Goal: Task Accomplishment & Management: Complete application form

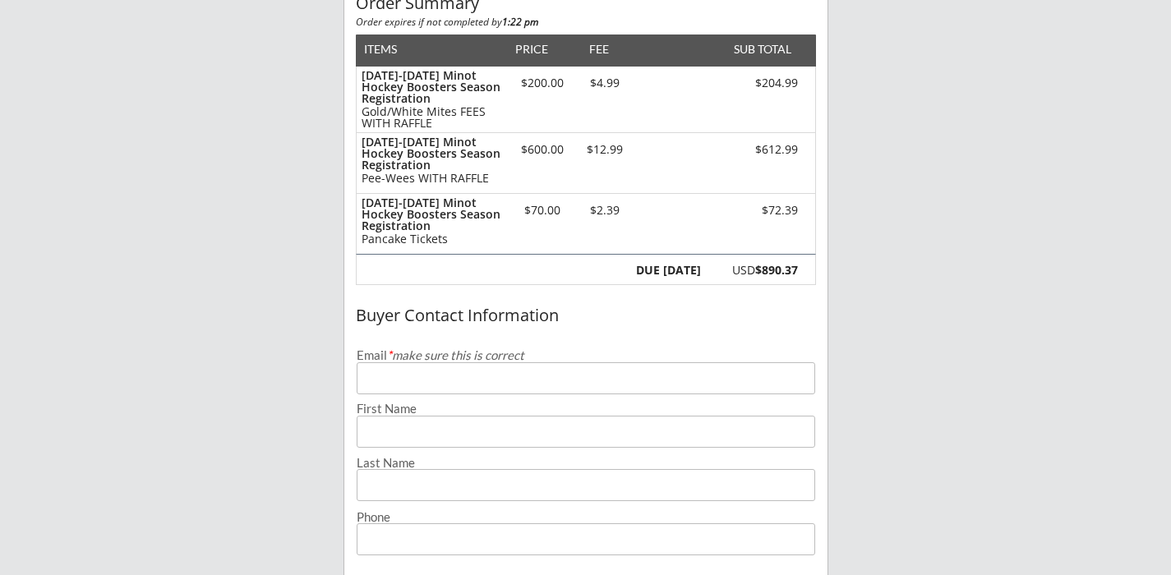
scroll to position [190, 0]
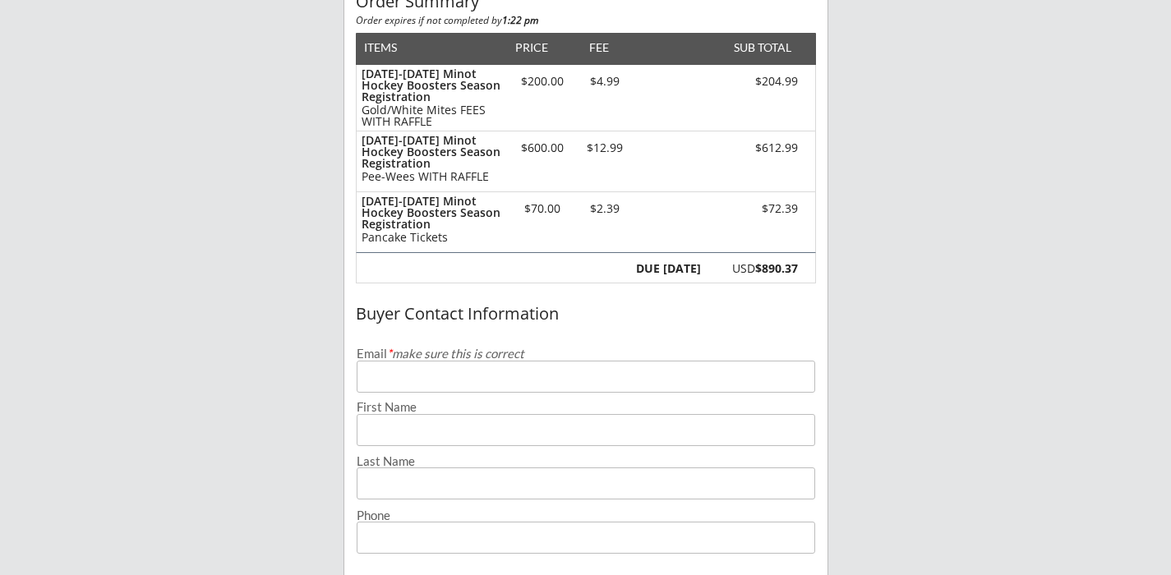
click at [426, 374] on input "email" at bounding box center [586, 377] width 459 height 32
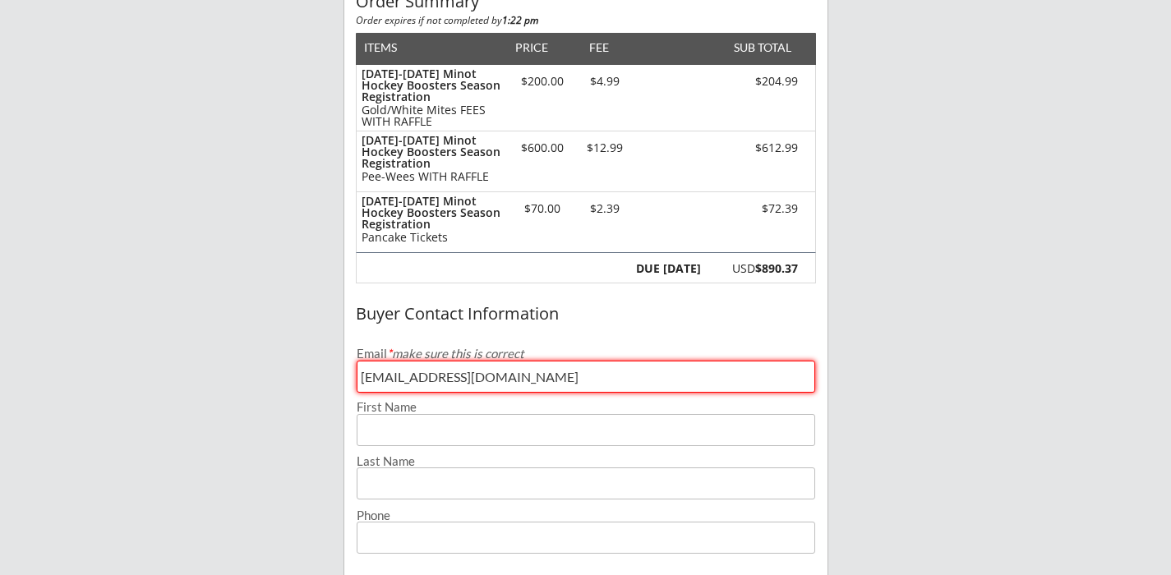
type input "[EMAIL_ADDRESS][DOMAIN_NAME]"
click at [385, 431] on input "input" at bounding box center [586, 430] width 459 height 32
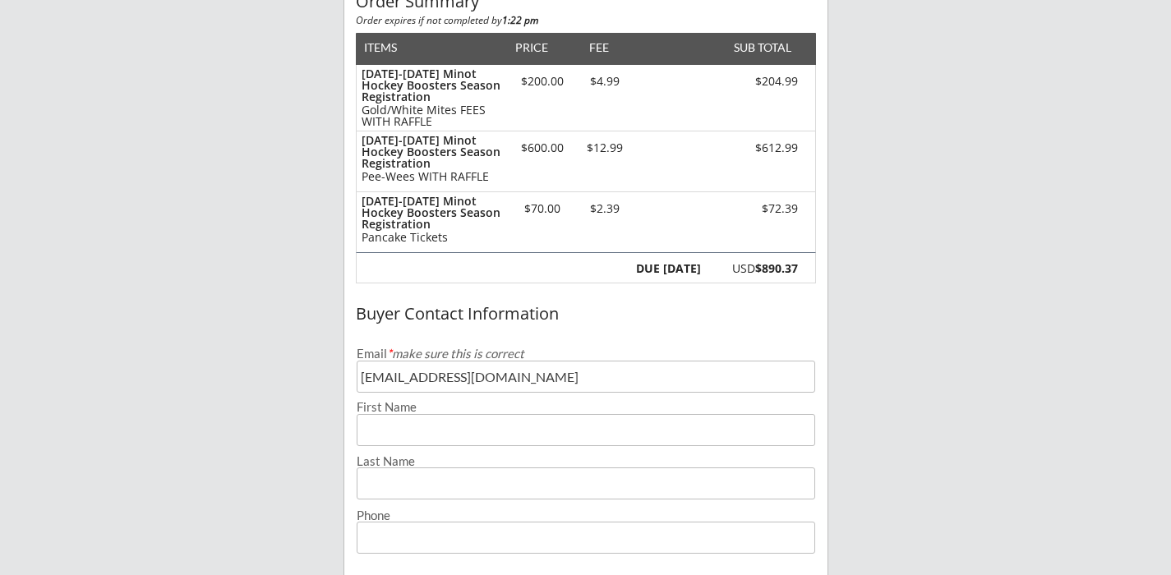
type input "[PERSON_NAME]"
type input "[PHONE_NUMBER]"
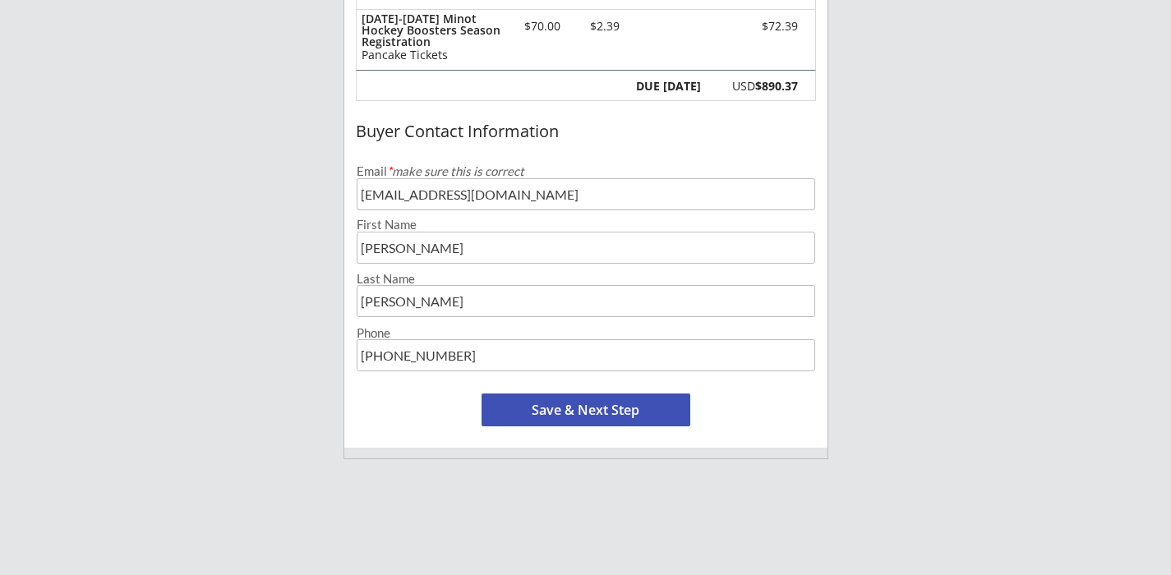
scroll to position [380, 0]
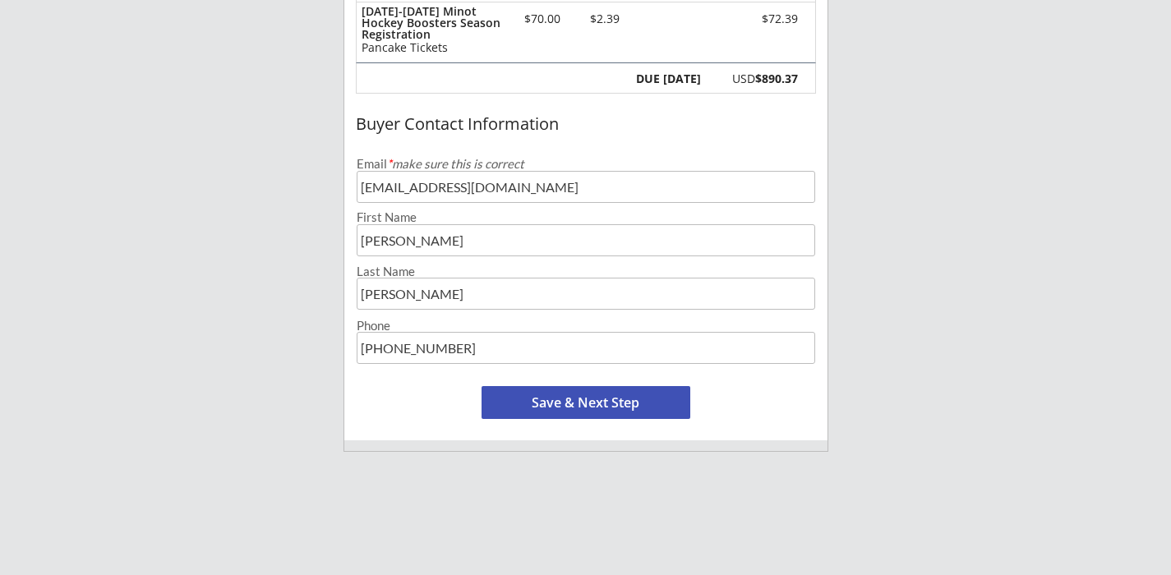
click at [581, 405] on button "Save & Next Step" at bounding box center [586, 402] width 209 height 33
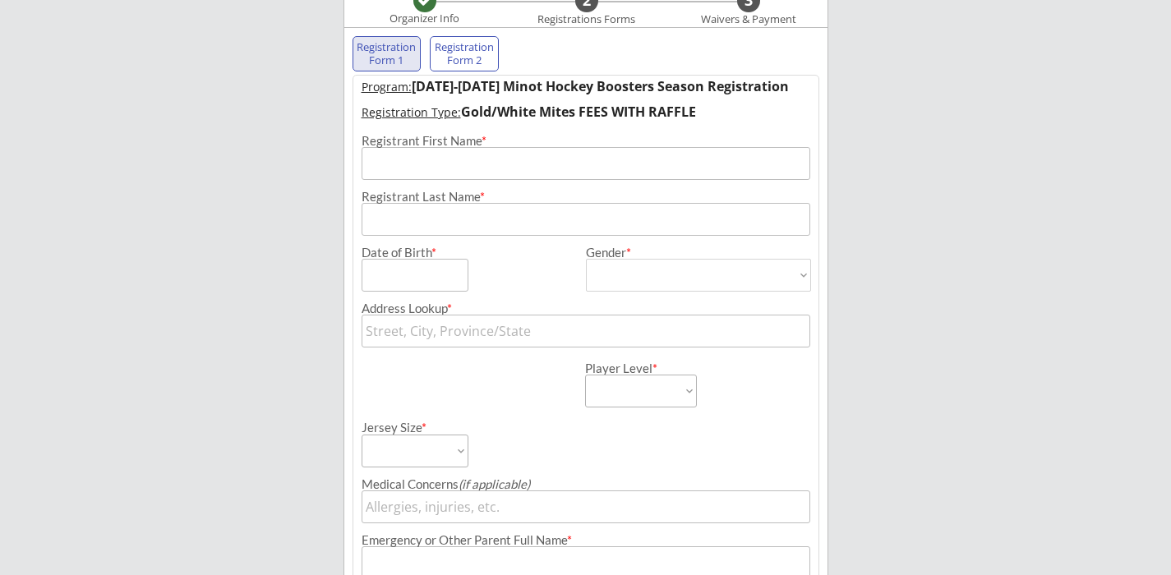
scroll to position [118, 0]
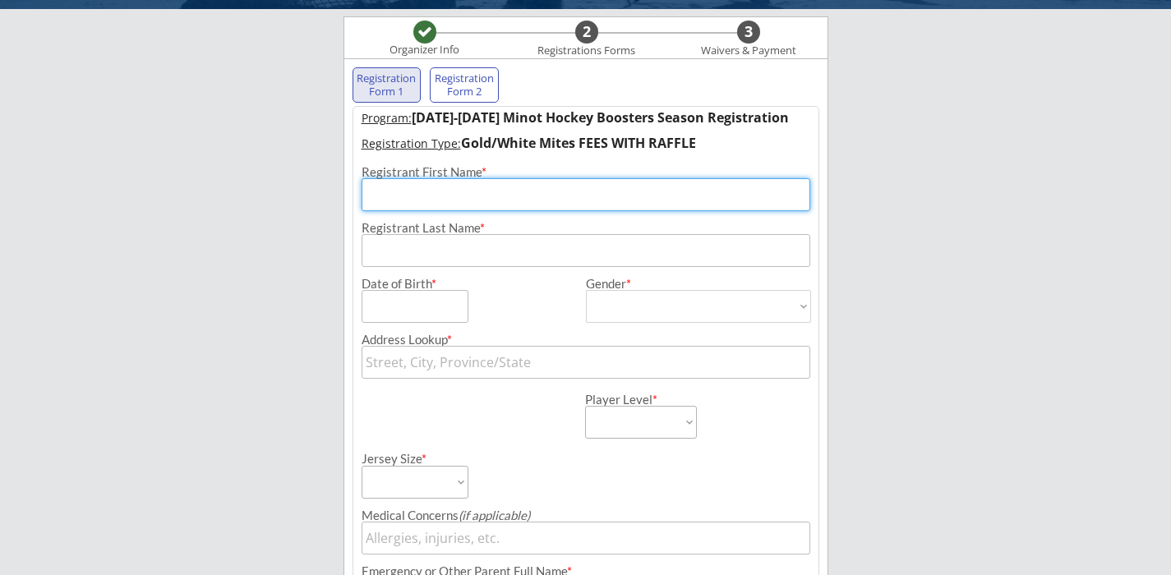
click at [434, 197] on input "input" at bounding box center [586, 194] width 449 height 33
type input "Katja"
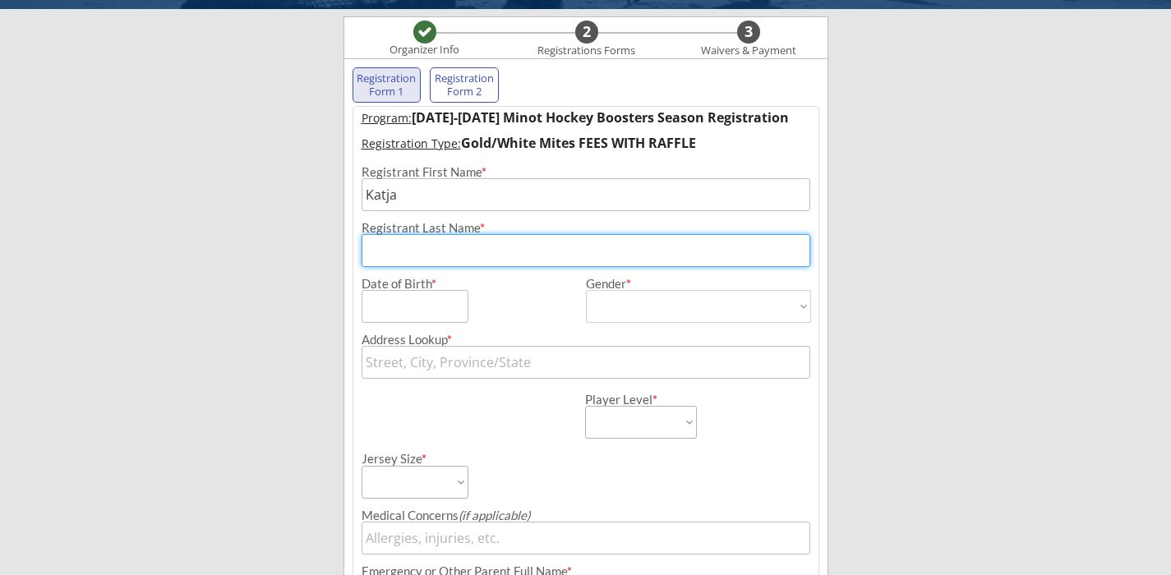
click at [393, 254] on input "input" at bounding box center [586, 250] width 449 height 33
type input "[PERSON_NAME]"
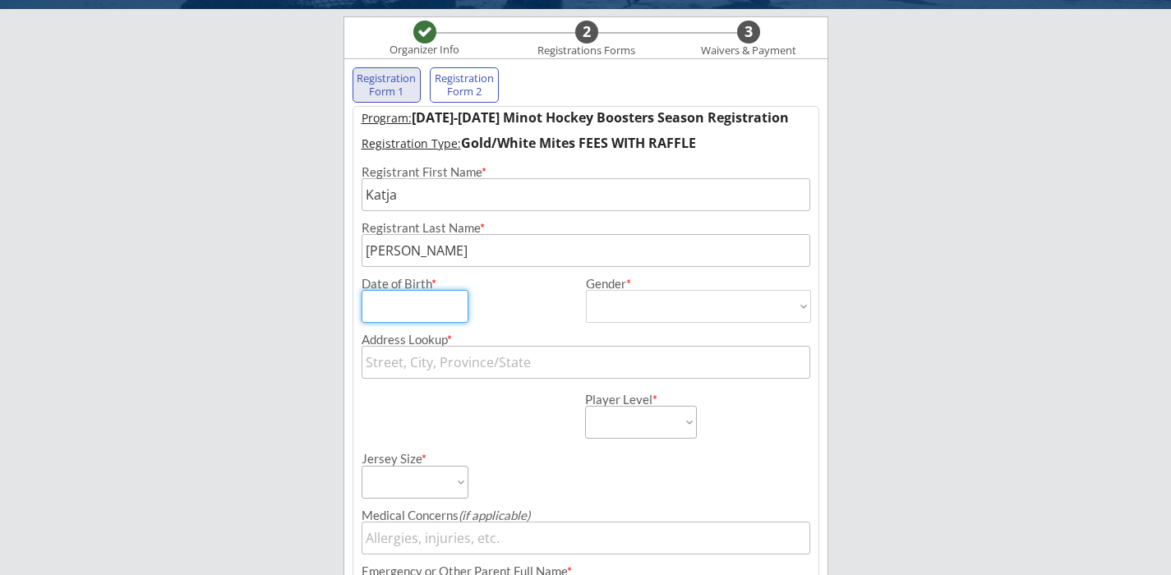
click at [373, 315] on input "input" at bounding box center [415, 306] width 107 height 33
type input "[DATE]"
click at [597, 294] on select "[DEMOGRAPHIC_DATA] [DEMOGRAPHIC_DATA]" at bounding box center [698, 306] width 225 height 33
select select ""[DEMOGRAPHIC_DATA]""
click at [586, 290] on select "[DEMOGRAPHIC_DATA] [DEMOGRAPHIC_DATA]" at bounding box center [698, 306] width 225 height 33
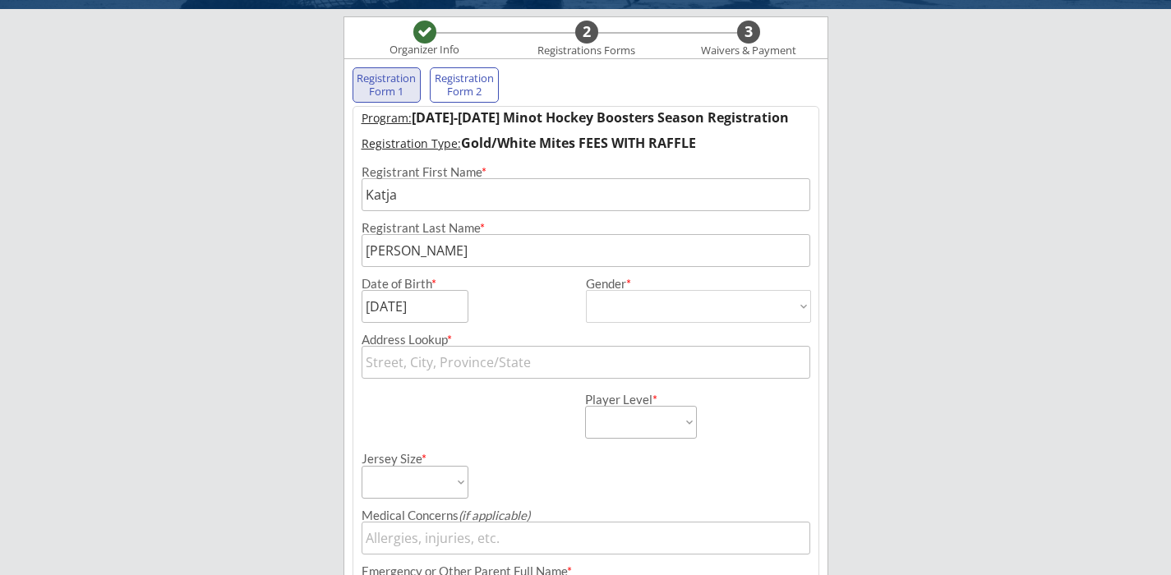
type input "[DEMOGRAPHIC_DATA]"
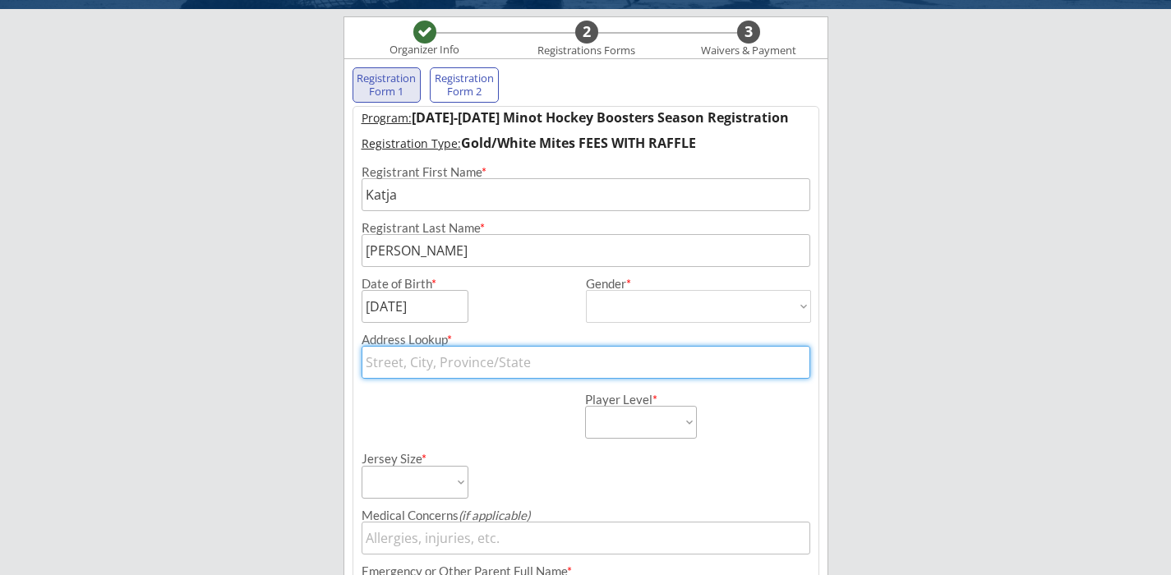
click at [394, 369] on input "text" at bounding box center [586, 362] width 449 height 33
type input "[STREET_ADDRESS]"
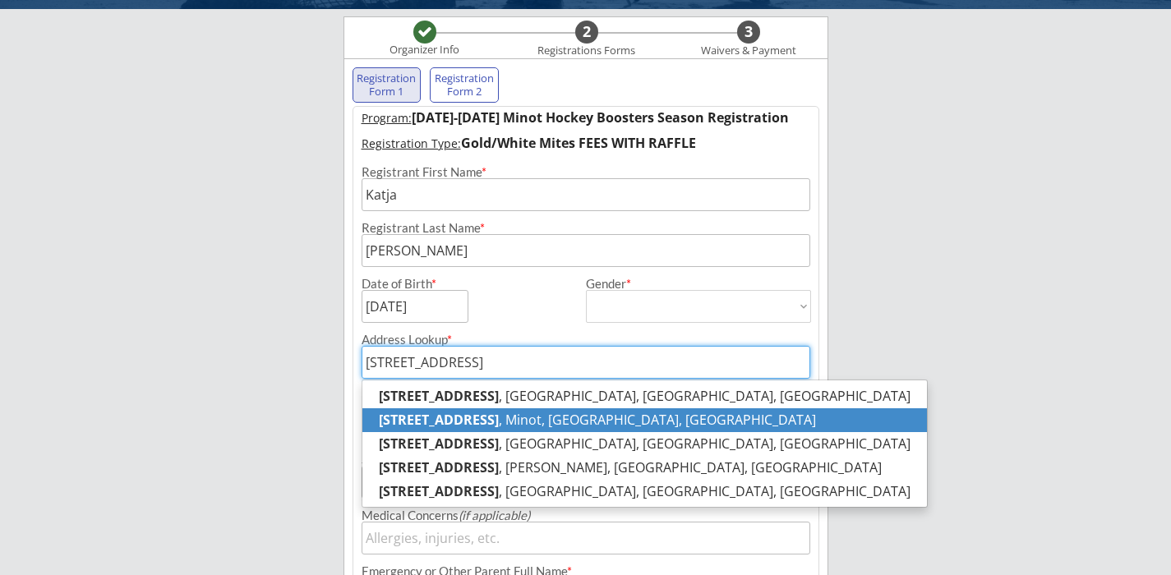
type input "[STREET_ADDRESS]"
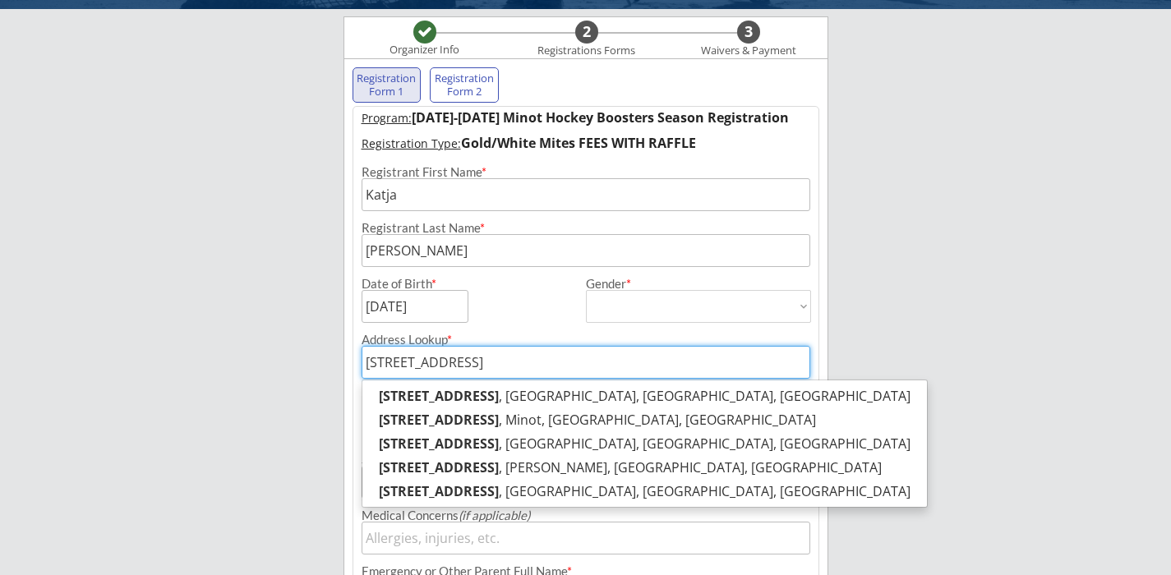
click at [874, 312] on div "Minot Hockey Boosters Organizer Info 2 Registrations Forms 3 Waivers & Payment …" at bounding box center [585, 487] width 1171 height 1210
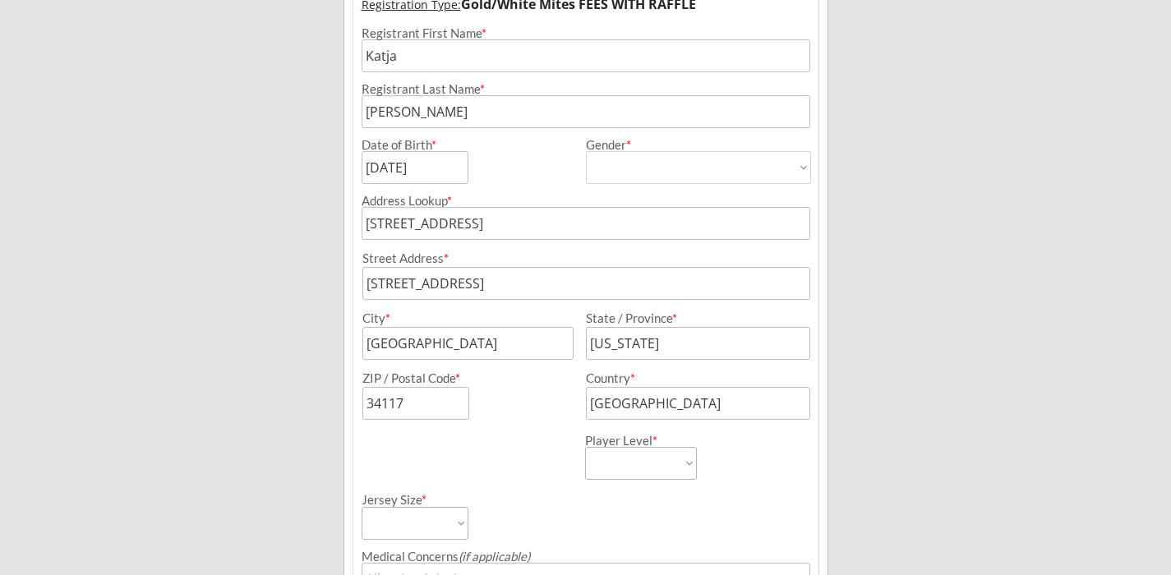
scroll to position [258, 0]
click at [457, 350] on input "input" at bounding box center [467, 342] width 211 height 33
type input "N"
type input "MINOT"
click at [655, 345] on input "input" at bounding box center [698, 342] width 224 height 33
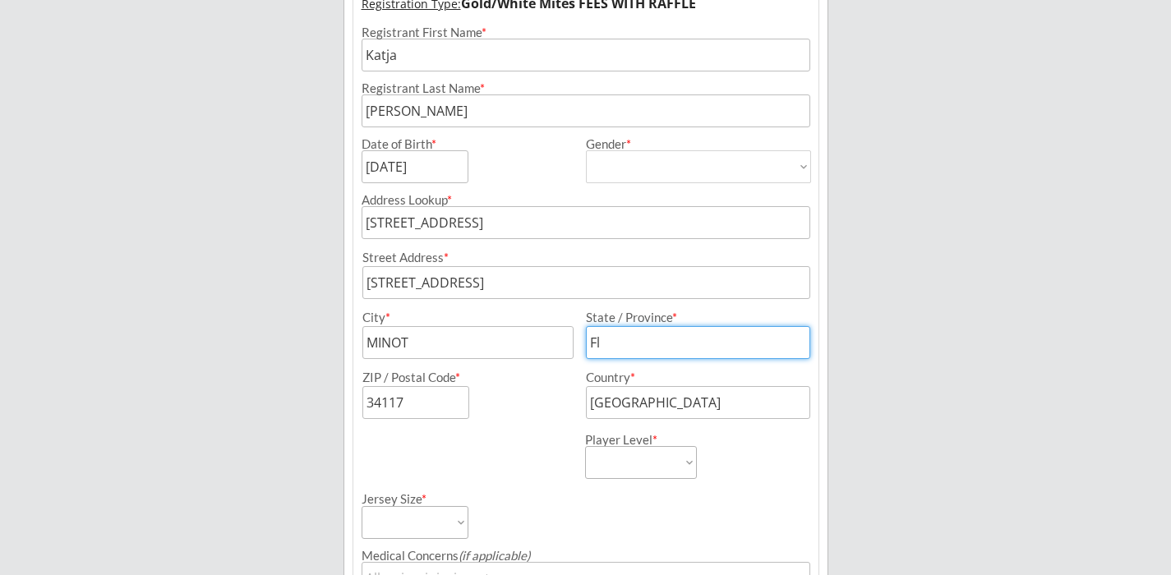
type input "F"
type input "ND"
click at [429, 403] on input "input" at bounding box center [415, 402] width 107 height 33
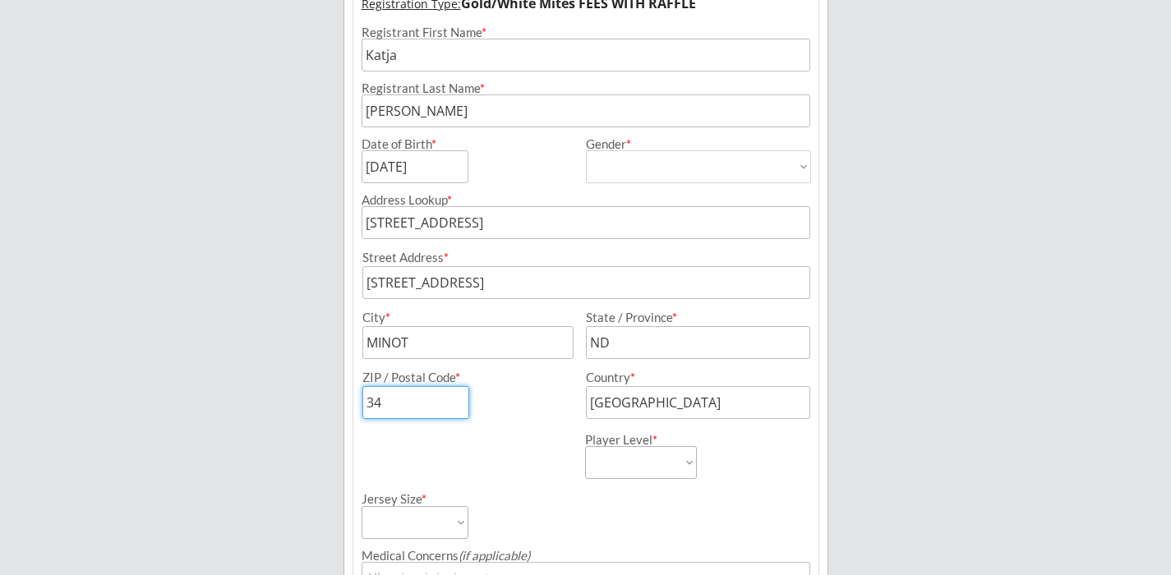
type input "3"
type input "58701"
click at [683, 464] on select "Learn to Play Boys Learn to Play Girls Maroon Mites Gold/White Mites Squirts Pe…" at bounding box center [641, 462] width 112 height 33
select select ""Gold/White Mites""
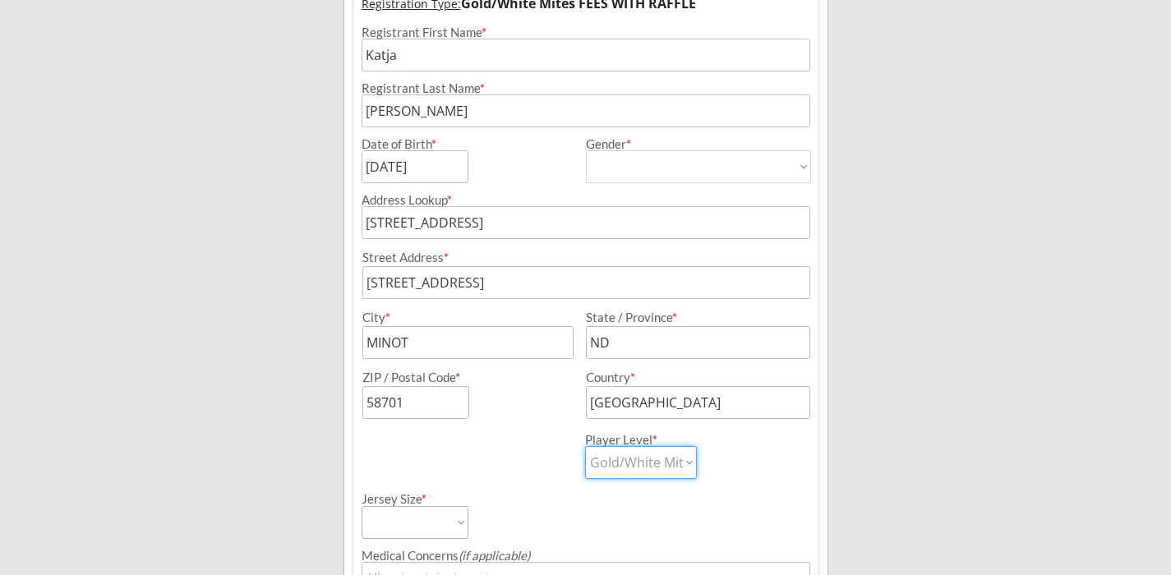
click at [585, 446] on select "Learn to Play Boys Learn to Play Girls Maroon Mites Gold/White Mites Squirts Pe…" at bounding box center [641, 462] width 112 height 33
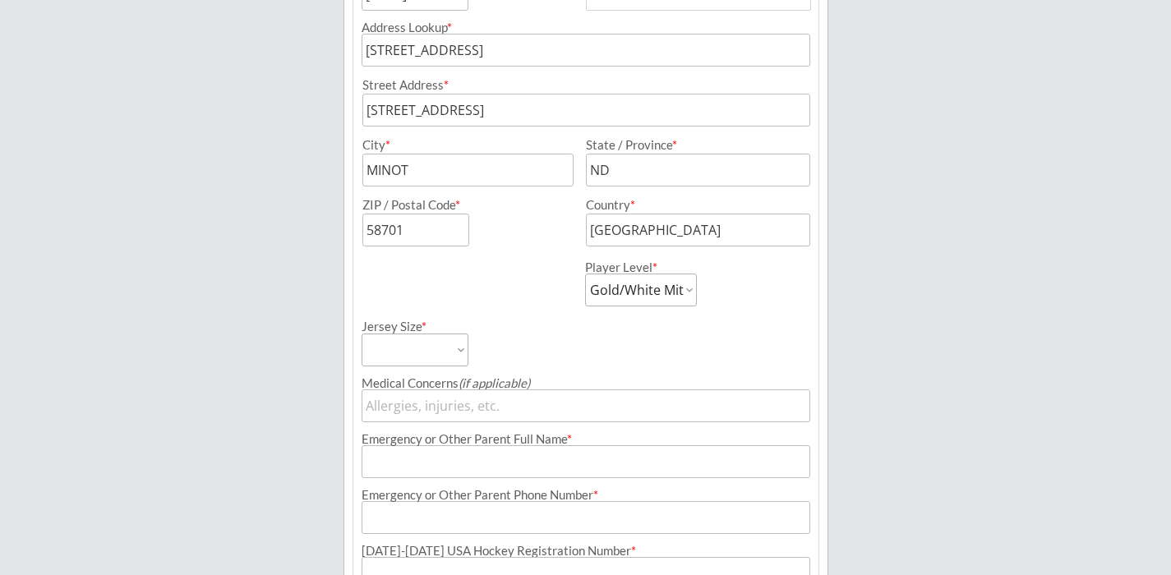
scroll to position [448, 0]
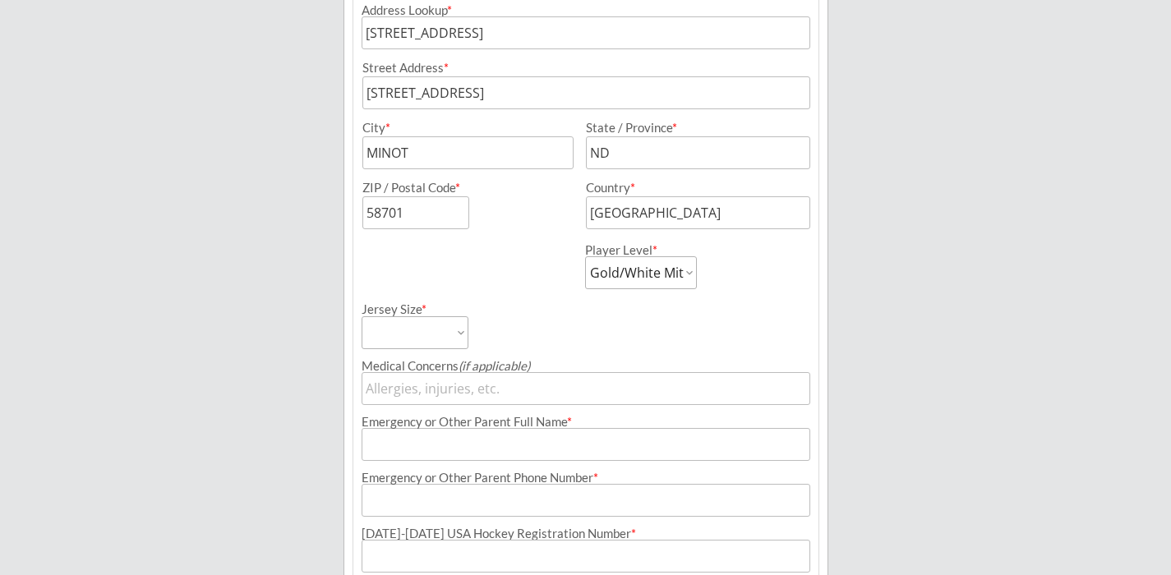
click at [460, 337] on select "Adult Small Adult Medium Adult Large Adult XL Goalie Cut" at bounding box center [415, 332] width 107 height 33
select select ""Adult Small""
click at [362, 316] on select "Adult Small Adult Medium Adult Large Adult XL Goalie Cut" at bounding box center [415, 332] width 107 height 33
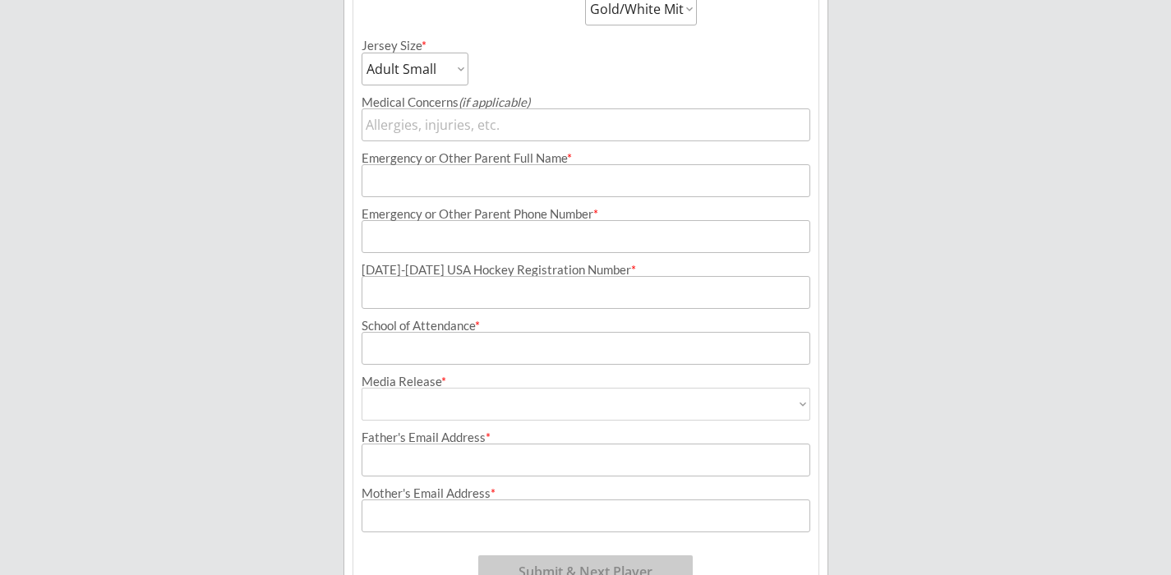
scroll to position [715, 0]
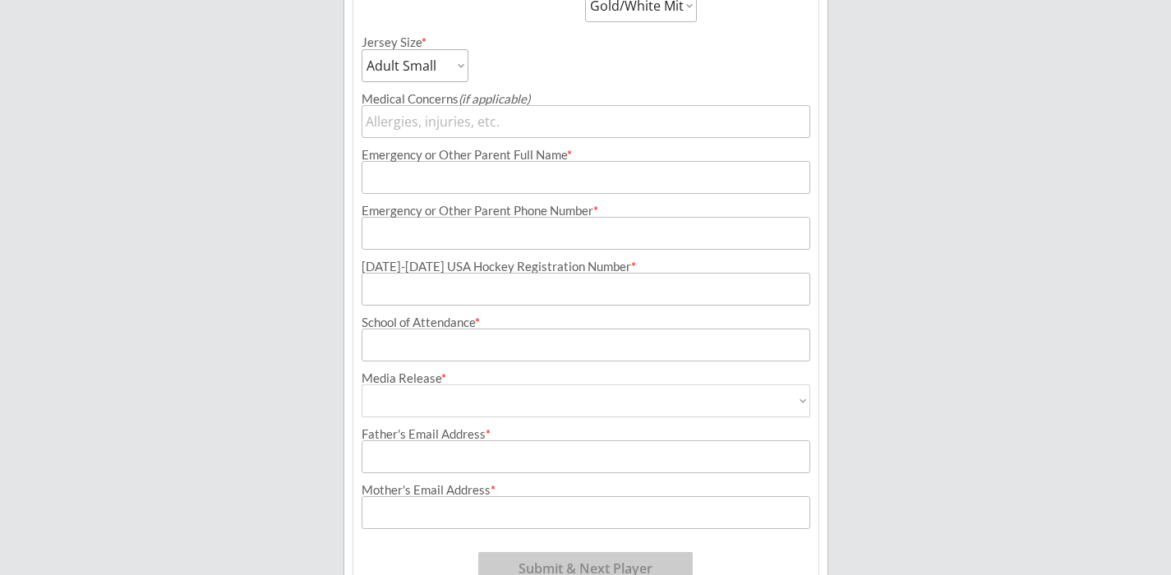
click at [392, 127] on input "input" at bounding box center [586, 121] width 449 height 33
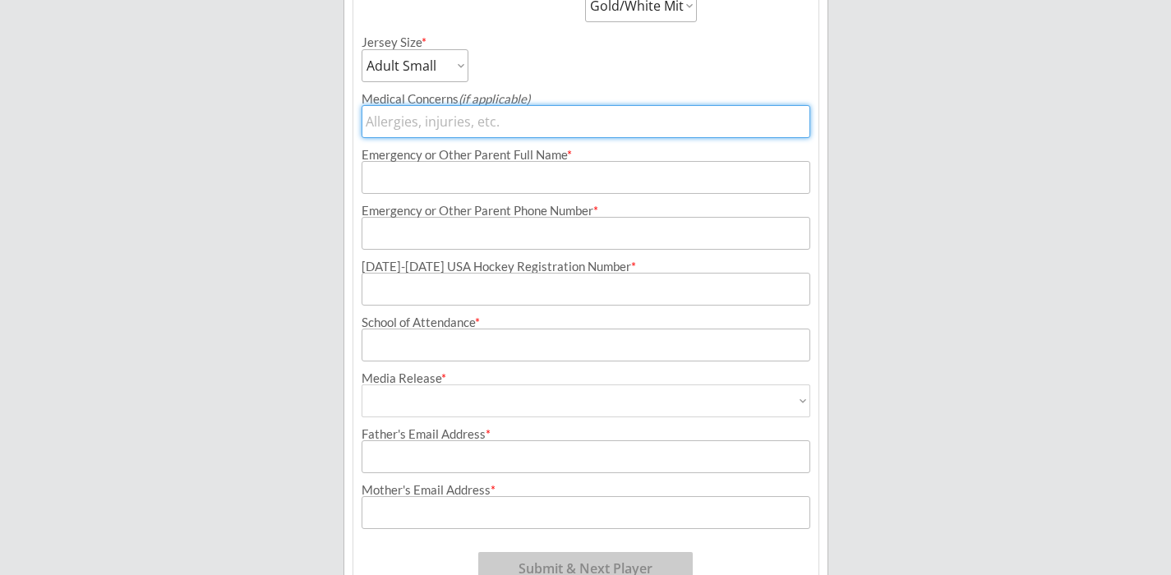
click at [393, 179] on input "input" at bounding box center [586, 177] width 449 height 33
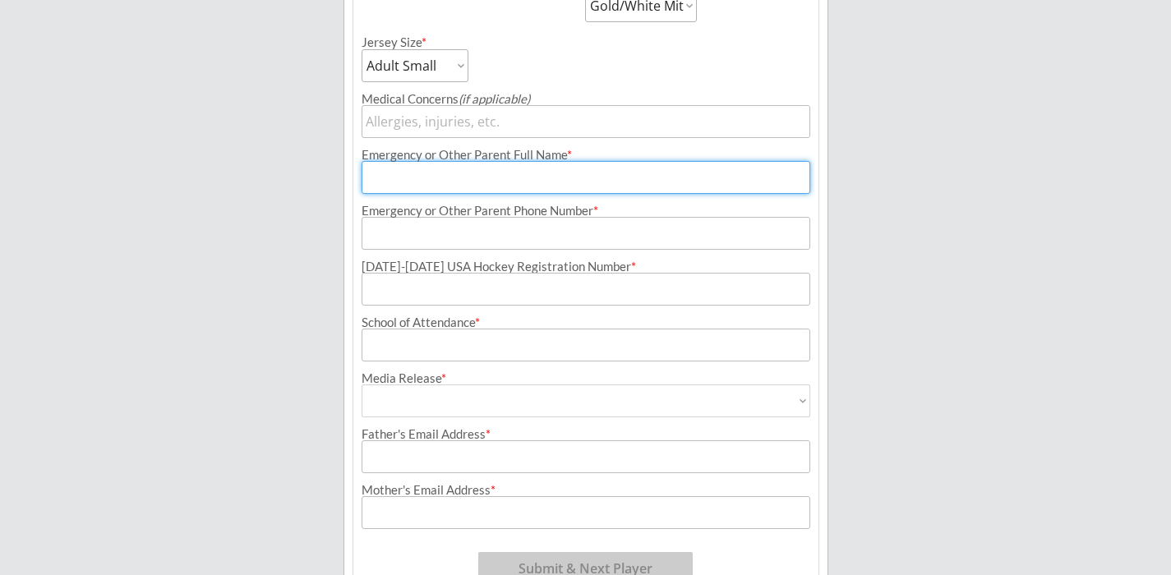
type input "[PERSON_NAME]"
type input "[PHONE_NUMBER]"
type input "[EMAIL_ADDRESS][DOMAIN_NAME]"
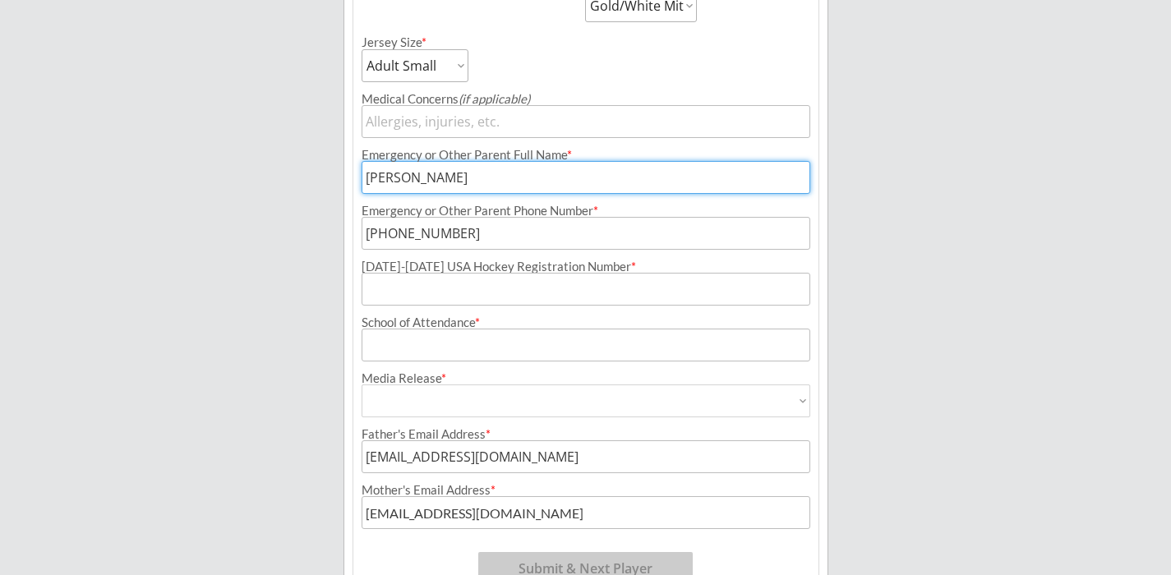
click at [425, 293] on input "input" at bounding box center [586, 289] width 449 height 33
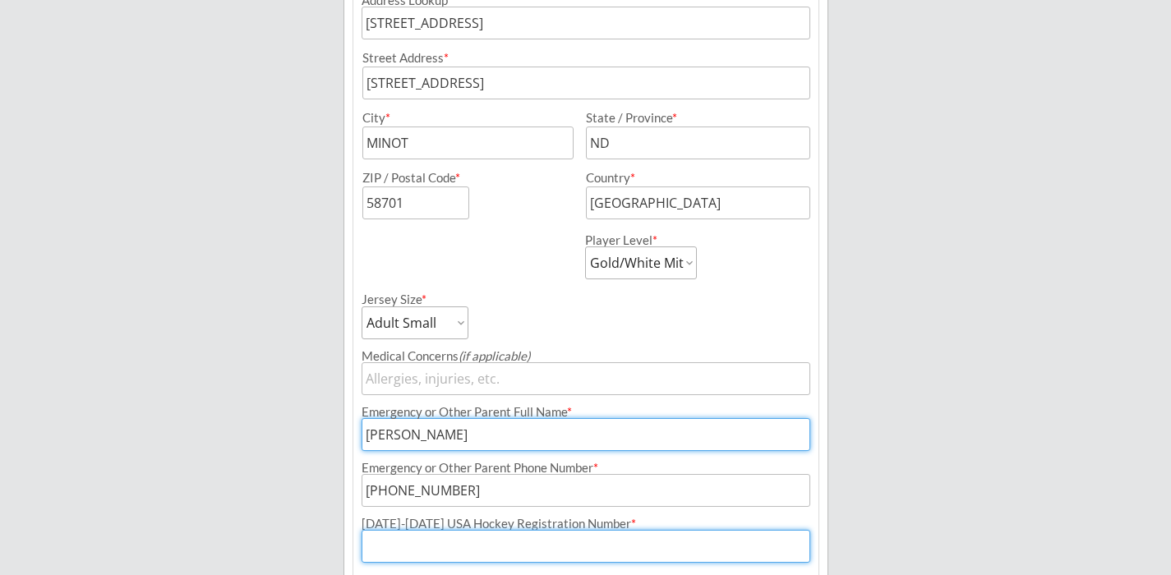
scroll to position [0, 0]
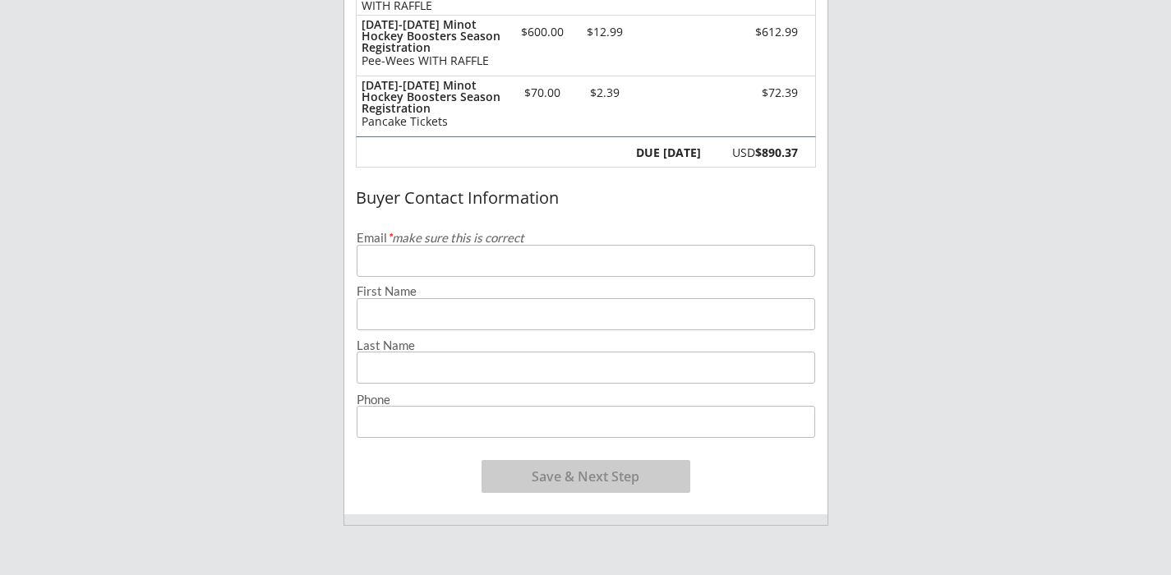
scroll to position [310, 0]
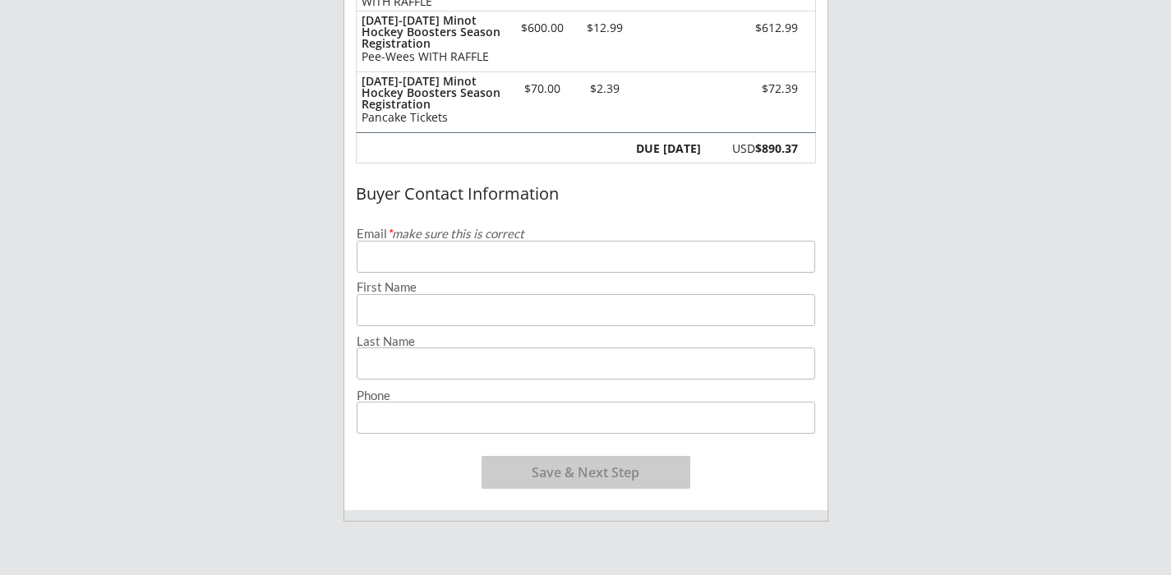
click at [417, 265] on input "email" at bounding box center [586, 257] width 459 height 32
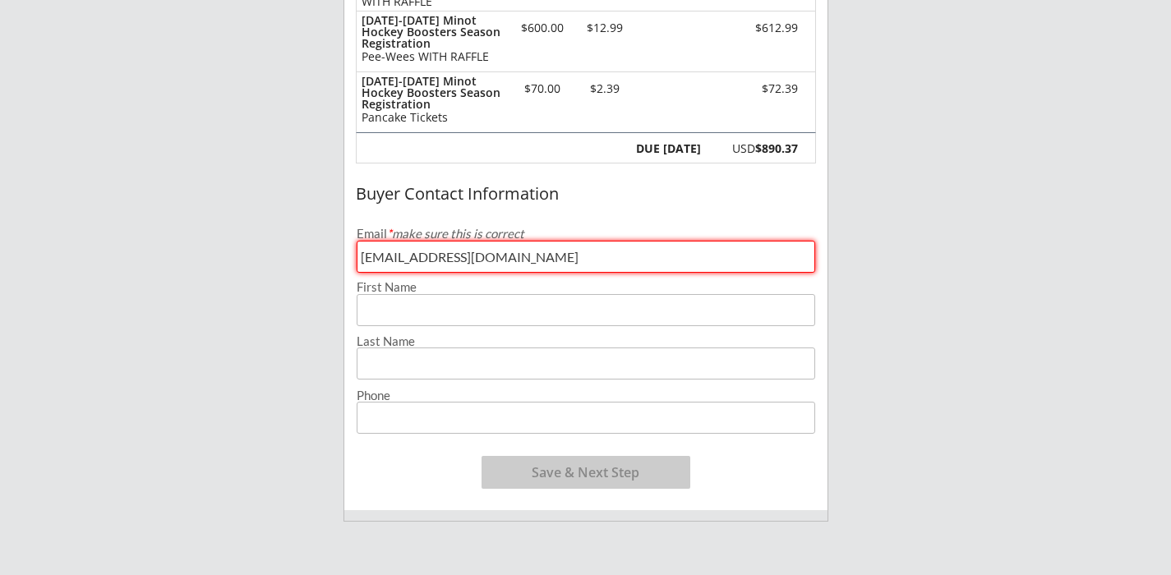
type input "[EMAIL_ADDRESS][DOMAIN_NAME]"
click at [384, 310] on input "input" at bounding box center [586, 310] width 459 height 32
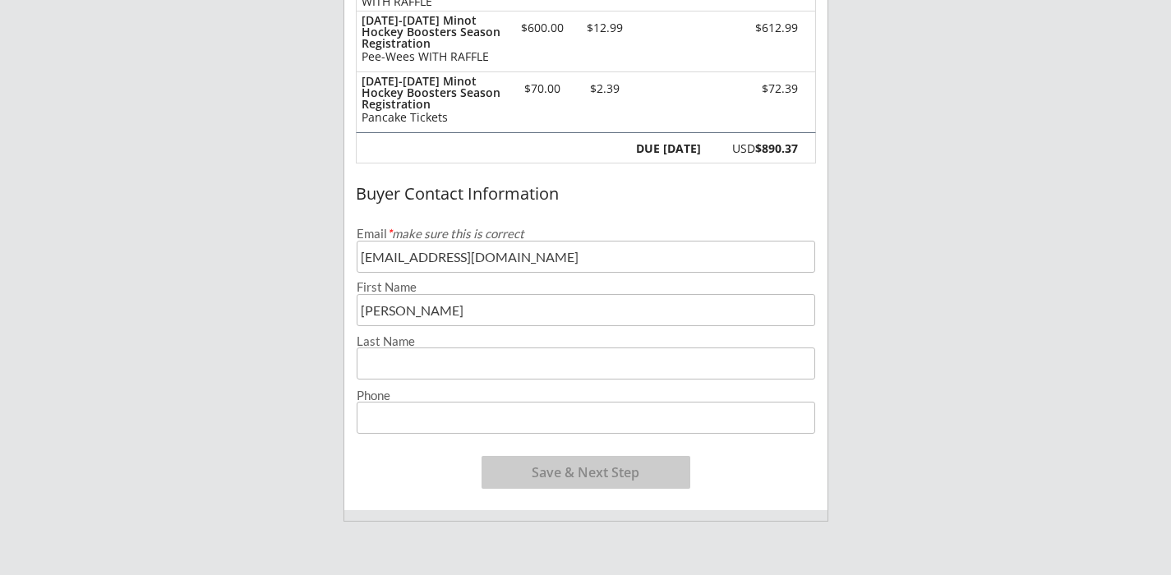
type input "[PERSON_NAME]"
click at [376, 371] on input "input" at bounding box center [586, 364] width 459 height 32
type input "[PERSON_NAME]"
click at [384, 417] on input "input" at bounding box center [586, 418] width 459 height 32
type input "[PHONE_NUMBER]"
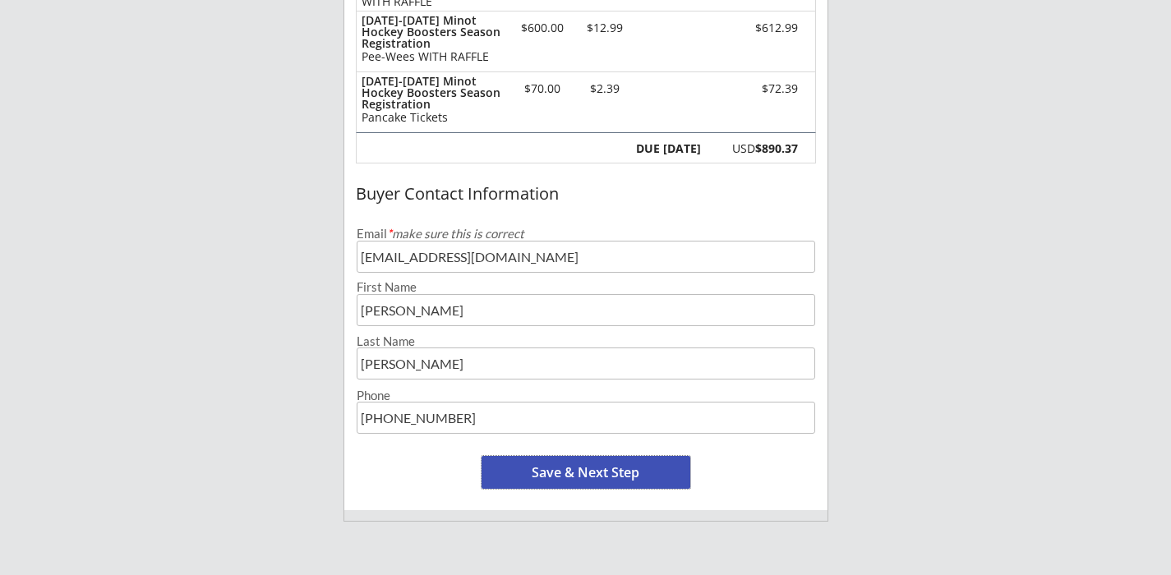
click at [609, 473] on button "Save & Next Step" at bounding box center [586, 472] width 209 height 33
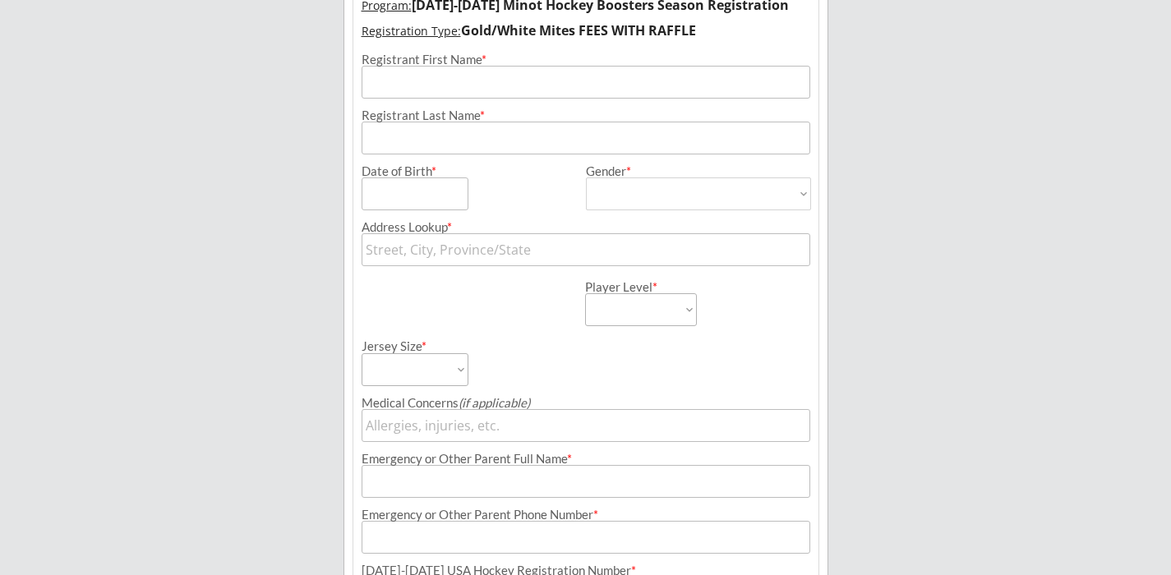
scroll to position [118, 0]
